Goal: Task Accomplishment & Management: Manage account settings

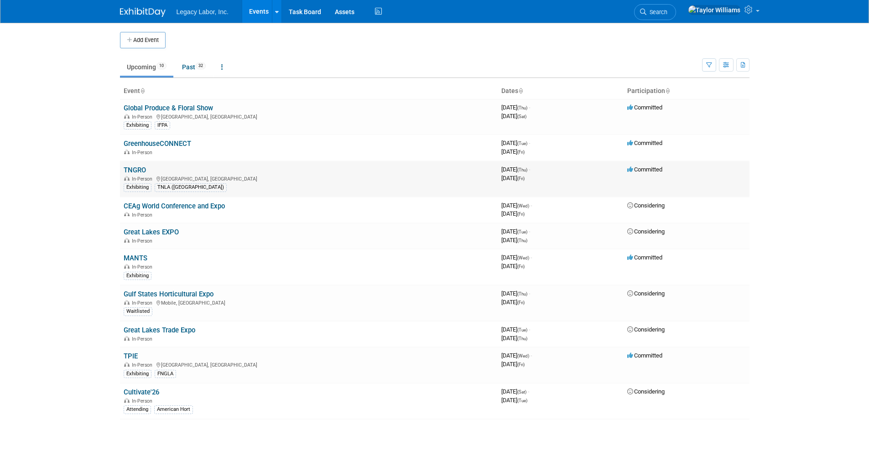
click at [138, 170] on link "TNGRO" at bounding box center [135, 170] width 22 height 8
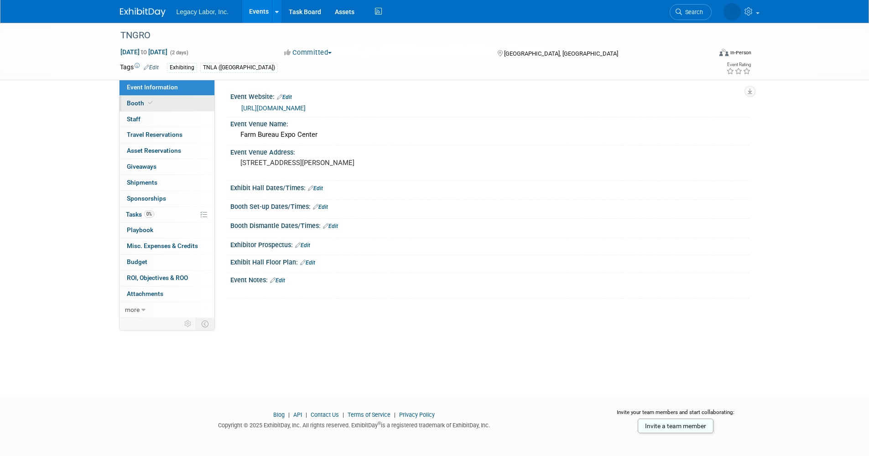
click at [137, 99] on link "Booth" at bounding box center [167, 104] width 95 height 16
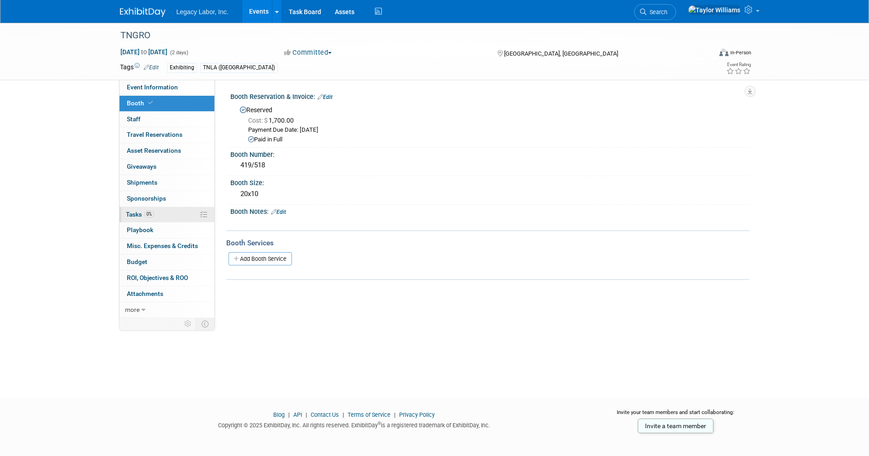
click at [150, 210] on link "0% Tasks 0%" at bounding box center [167, 215] width 95 height 16
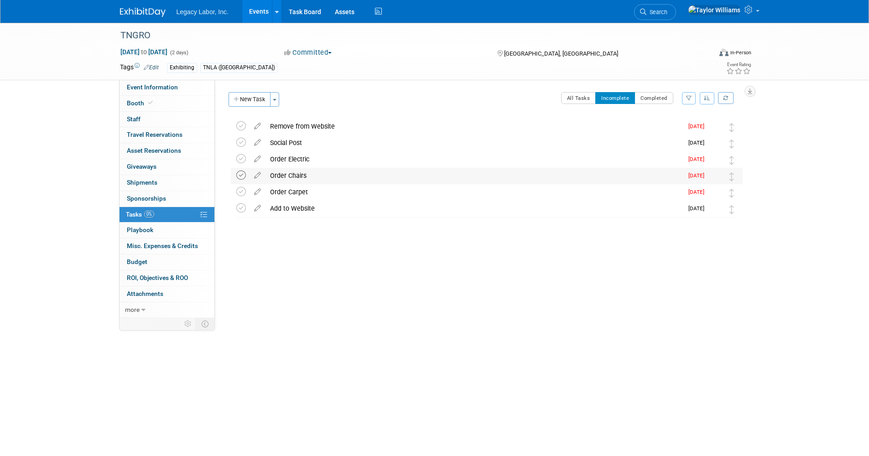
click at [239, 179] on icon at bounding box center [241, 176] width 10 height 10
click at [257, 125] on icon at bounding box center [258, 124] width 16 height 11
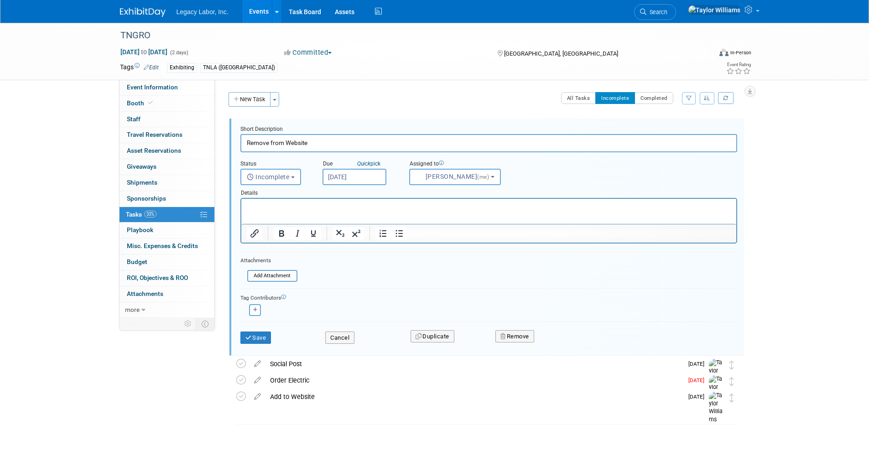
click at [364, 178] on input "Aug 29, 2025" at bounding box center [355, 177] width 64 height 16
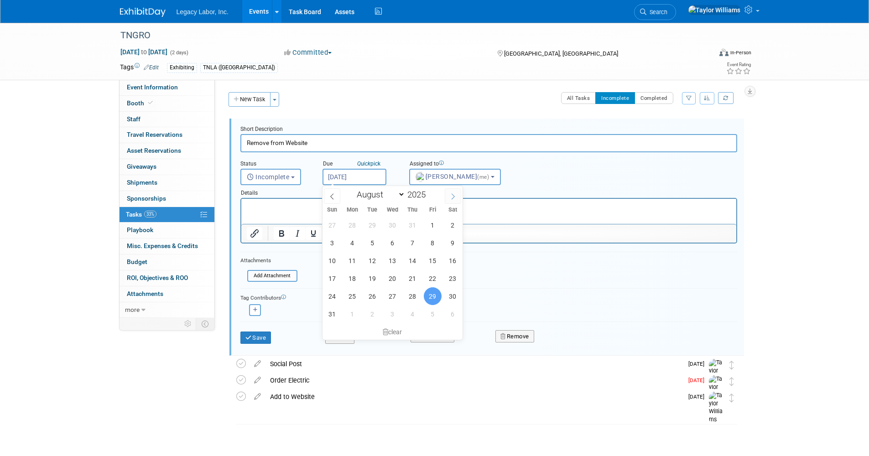
click at [449, 193] on span at bounding box center [453, 196] width 16 height 16
click at [455, 201] on span at bounding box center [453, 196] width 16 height 16
select select "9"
click at [354, 297] on span "27" at bounding box center [353, 296] width 18 height 18
type input "Oct 27, 2025"
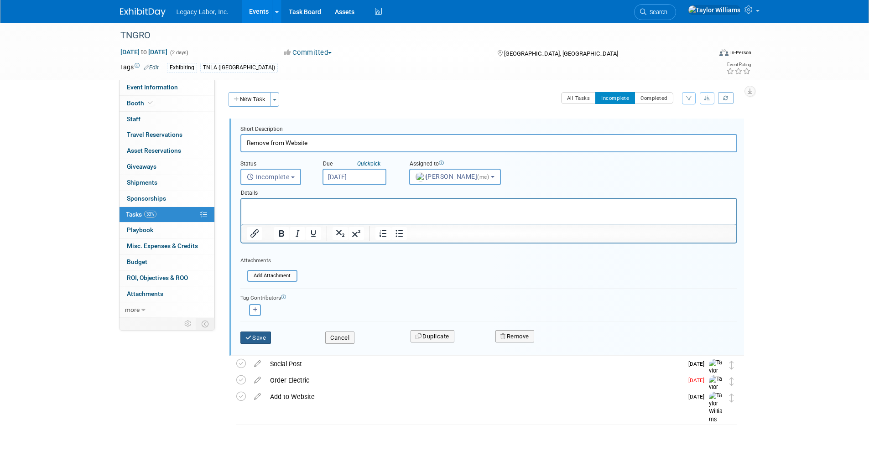
click at [260, 334] on button "Save" at bounding box center [255, 338] width 31 height 13
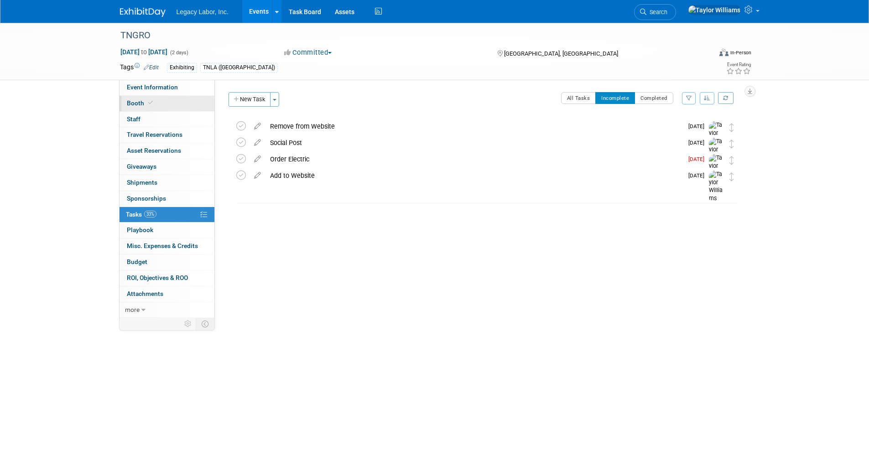
click at [172, 103] on link "Booth" at bounding box center [167, 104] width 95 height 16
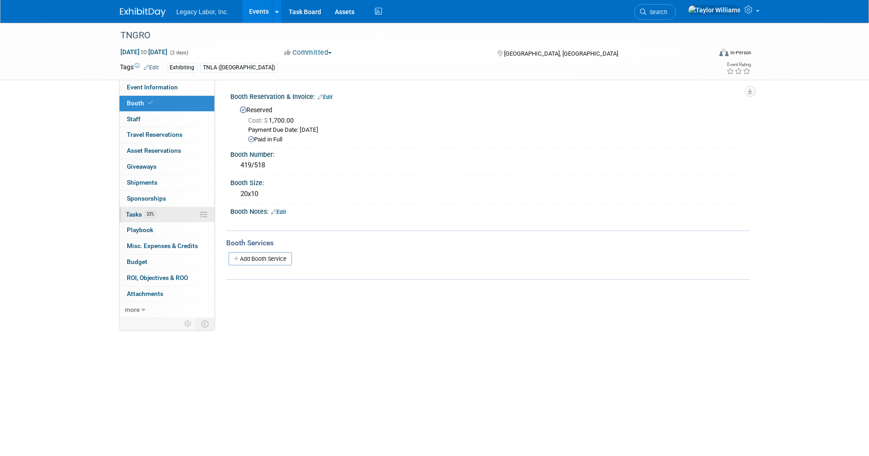
click at [161, 216] on link "33% Tasks 33%" at bounding box center [167, 215] width 95 height 16
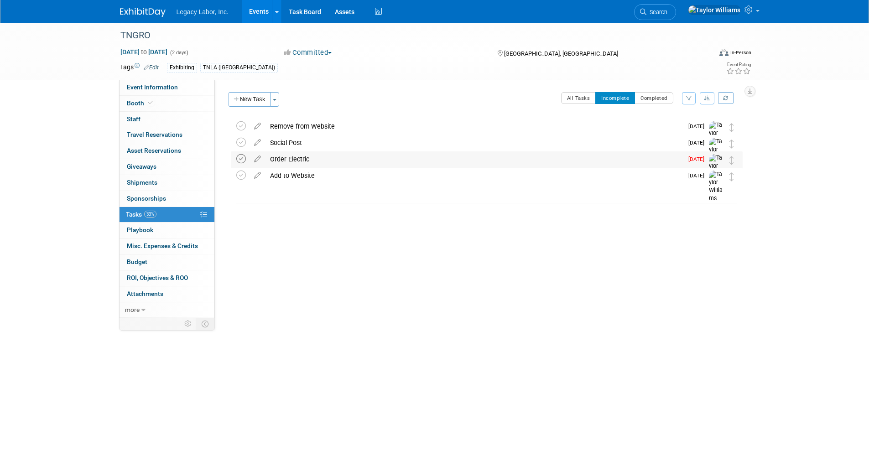
click at [244, 157] on icon at bounding box center [241, 159] width 10 height 10
click at [588, 235] on div "Event Website: Edit https://tnla.com/TNGRO Event Venue Name: Farm Bureau Expo C…" at bounding box center [482, 199] width 535 height 238
